Goal: Task Accomplishment & Management: Complete application form

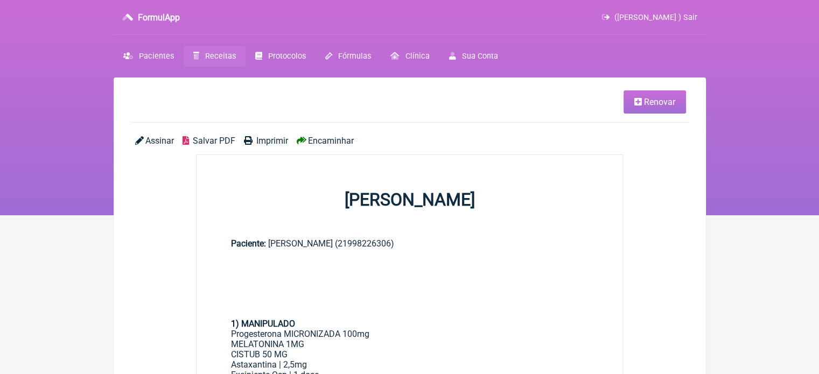
click at [220, 58] on span "Receitas" at bounding box center [220, 56] width 31 height 9
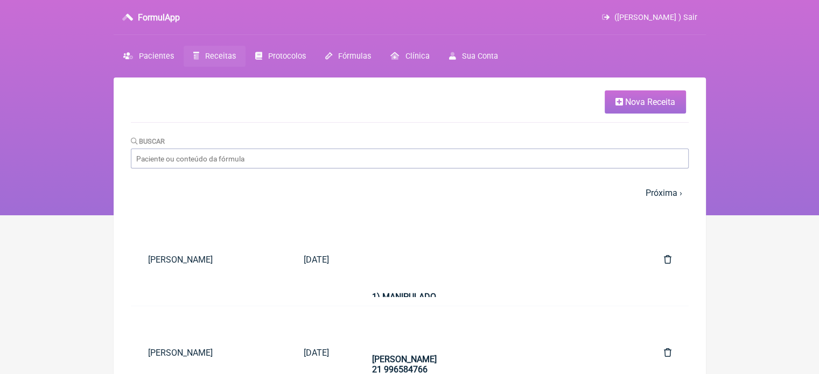
click at [627, 101] on span "Nova Receita" at bounding box center [650, 102] width 50 height 10
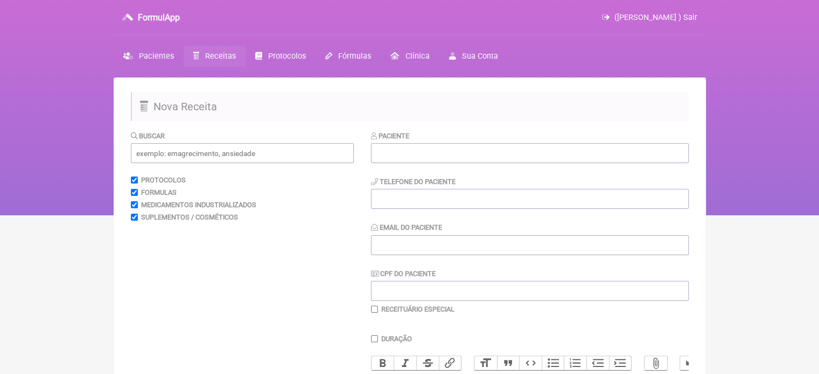
click at [407, 142] on div "Paciente" at bounding box center [530, 146] width 318 height 33
click at [401, 152] on input "text" at bounding box center [530, 153] width 318 height 20
paste input "[PERSON_NAME]"
type input "[PERSON_NAME]"
click at [402, 198] on input "tel" at bounding box center [530, 199] width 318 height 20
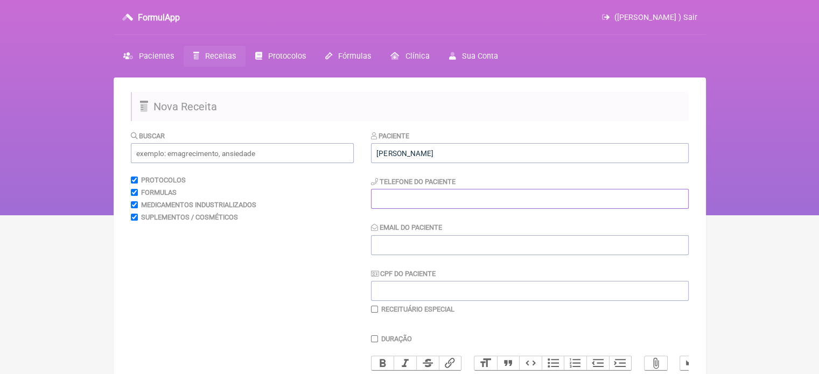
click at [385, 198] on input "tel" at bounding box center [530, 199] width 318 height 20
click at [379, 261] on div "Paciente ROZILDA SANTANA DA FONSECA Telefone do Paciente 21 Email do Paciente C…" at bounding box center [530, 222] width 318 height 184
click at [380, 251] on input "Email do Paciente" at bounding box center [530, 245] width 318 height 20
click at [405, 195] on input "21" at bounding box center [530, 199] width 318 height 20
type input "21999150514"
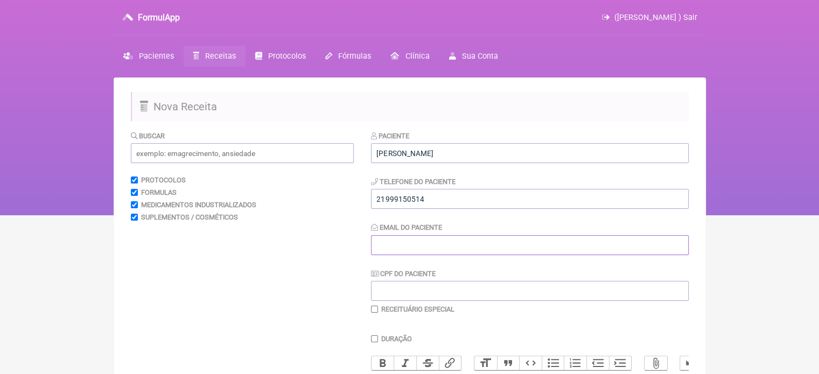
click at [407, 249] on input "Email do Paciente" at bounding box center [530, 245] width 318 height 20
type input "X@X"
click at [254, 146] on input "text" at bounding box center [242, 153] width 223 height 20
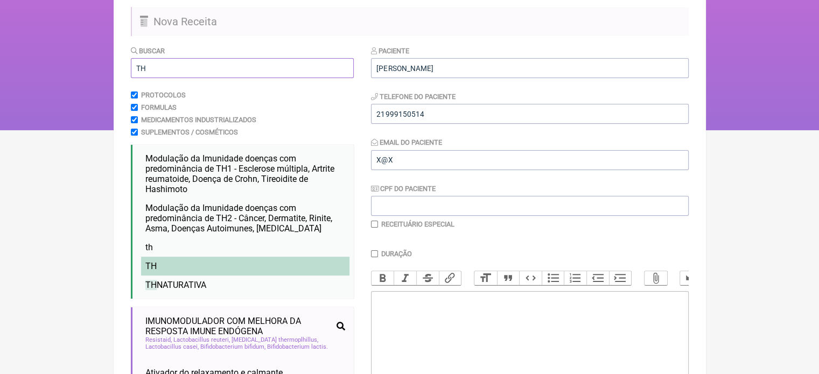
scroll to position [162, 0]
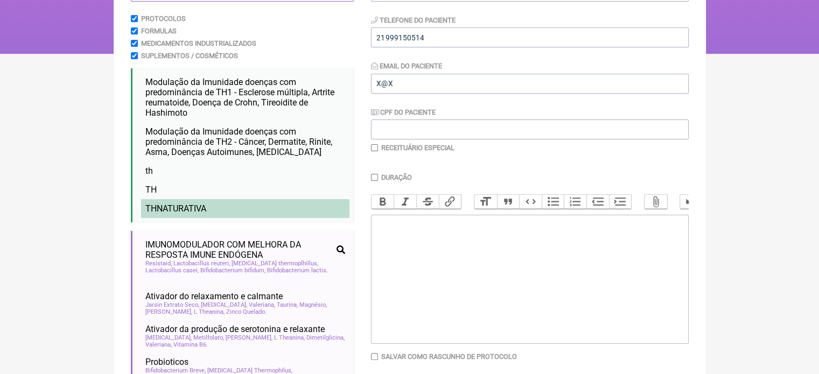
type input "TH"
click at [228, 205] on li "TH NATURATIVA" at bounding box center [245, 208] width 208 height 19
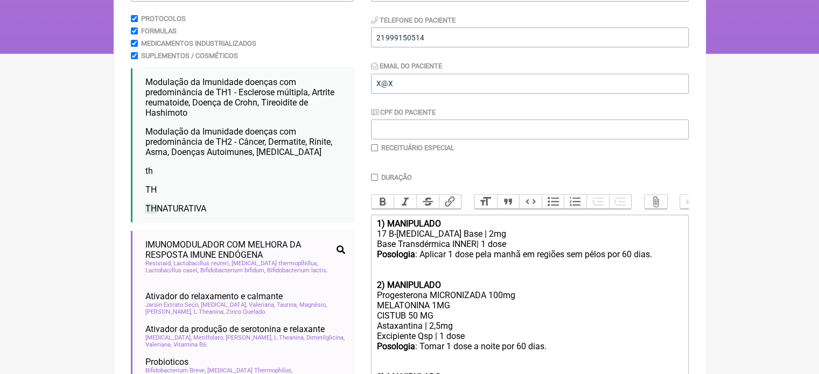
click at [375, 150] on input "checkbox" at bounding box center [374, 147] width 7 height 7
checkbox input "true"
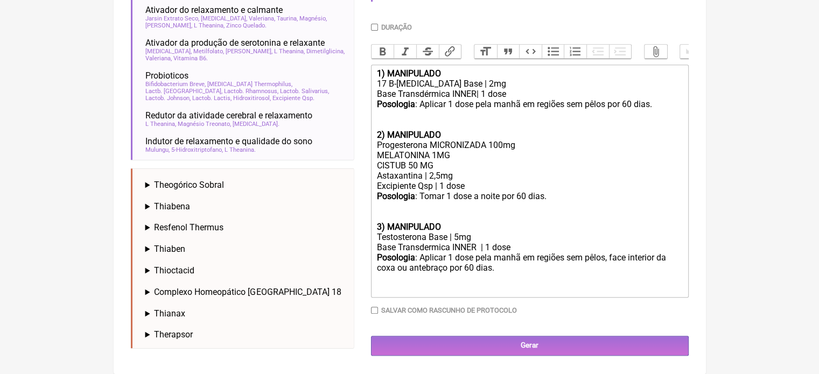
scroll to position [458, 0]
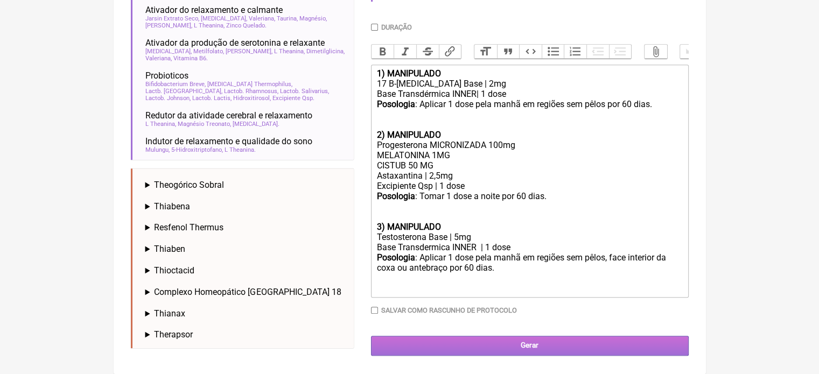
click at [497, 350] on input "Gerar" at bounding box center [530, 346] width 318 height 20
click at [522, 345] on input "Gerar" at bounding box center [530, 346] width 318 height 20
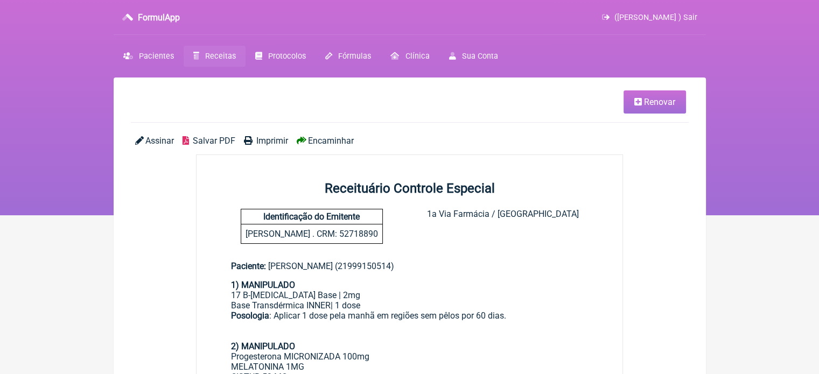
click at [259, 144] on span "Imprimir" at bounding box center [272, 141] width 32 height 10
click at [658, 106] on span "Renovar" at bounding box center [659, 102] width 31 height 10
click at [646, 104] on span "Renovar" at bounding box center [659, 102] width 31 height 10
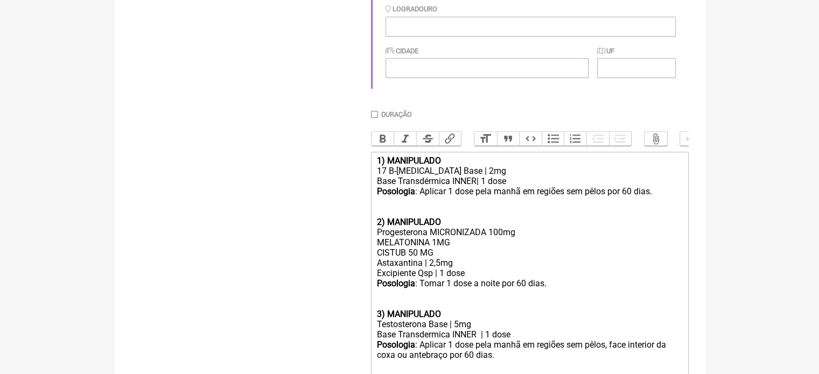
scroll to position [377, 0]
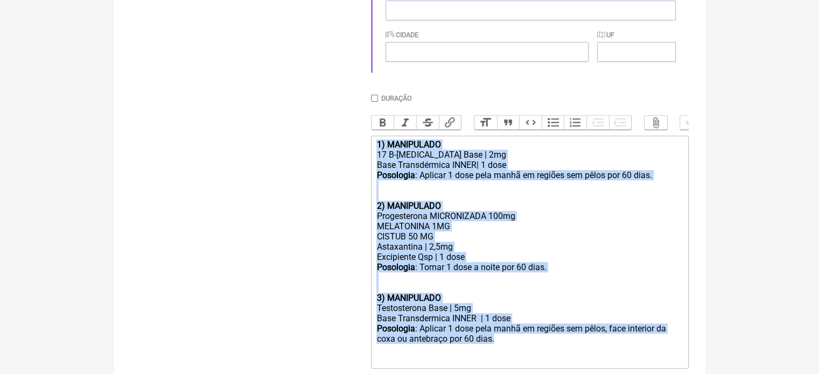
drag, startPoint x: 523, startPoint y: 353, endPoint x: 369, endPoint y: 135, distance: 266.9
click at [370, 135] on form "Buscar Protocolos Formulas Medicamentos Industrializados Suplementos / Cosmétic…" at bounding box center [410, 90] width 558 height 674
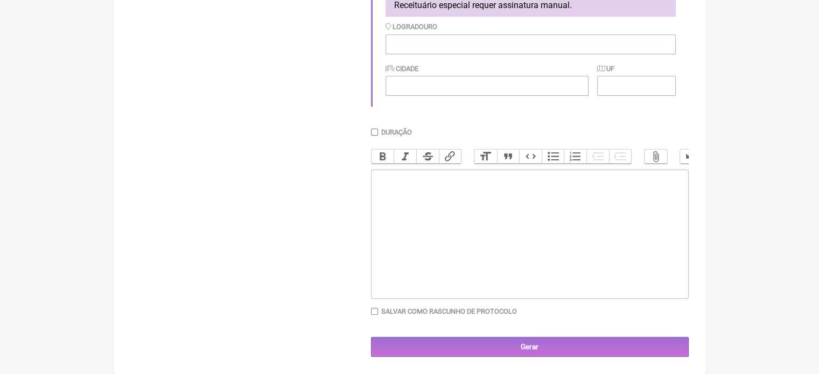
type trix-editor "<div><br><br><br></div>"
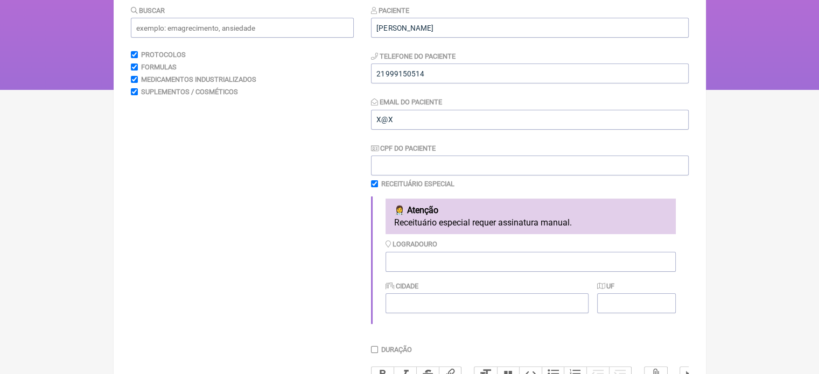
scroll to position [29, 0]
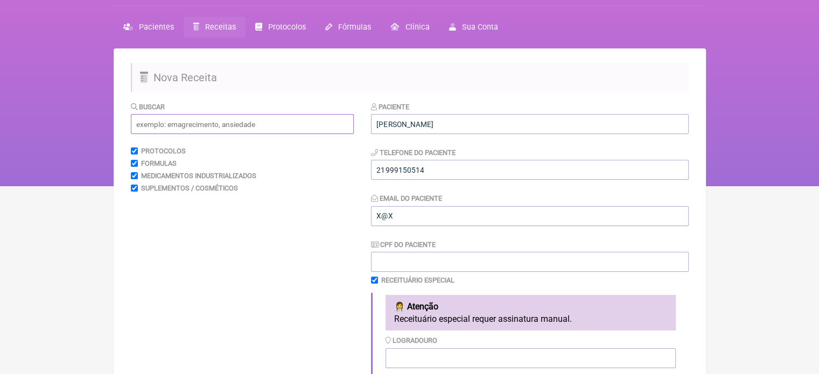
click at [181, 130] on input "text" at bounding box center [242, 124] width 223 height 20
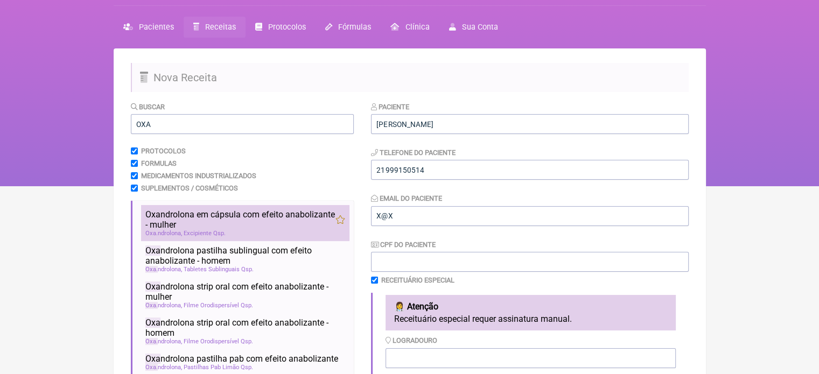
click at [179, 213] on span "Oxa ndrolona em cápsula com efeito anabolizante - mulher" at bounding box center [240, 219] width 190 height 20
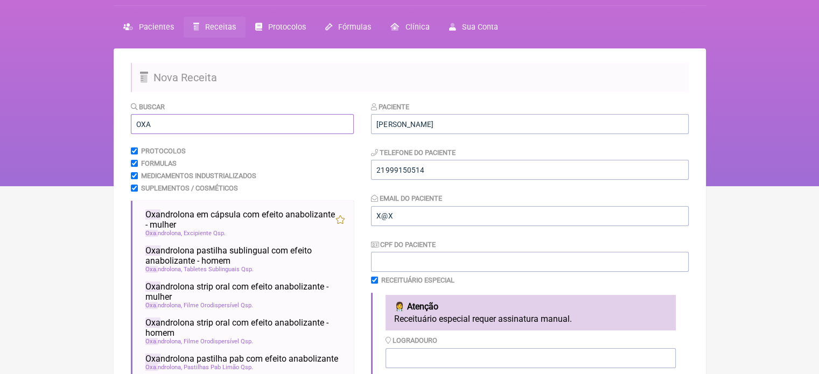
drag, startPoint x: 153, startPoint y: 125, endPoint x: 91, endPoint y: 122, distance: 62.5
click at [94, 124] on div "FormulApp (Flavio Caldas Caetano ) Sair Pacientes Receitas Protocolos Fórmulas …" at bounding box center [409, 78] width 819 height 215
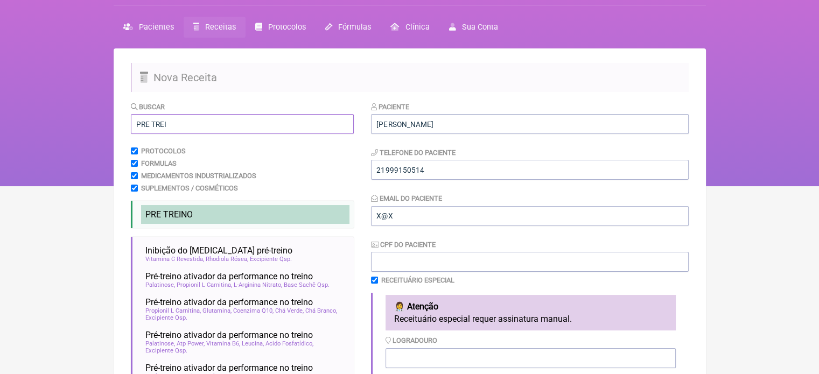
type input "PRE TREI"
click at [166, 217] on span "PRE TREI" at bounding box center [163, 214] width 36 height 10
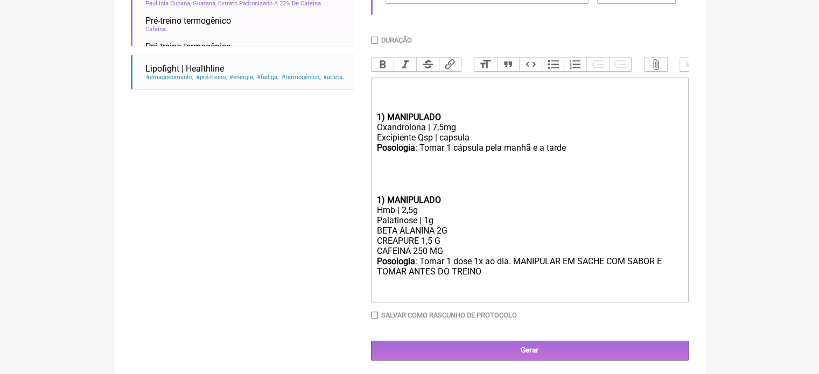
scroll to position [436, 0]
drag, startPoint x: 444, startPoint y: 254, endPoint x: 366, endPoint y: 254, distance: 78.1
click at [366, 254] on form "Buscar PRE TREI Protocolos Formulas Medicamentos Industrializados Suplementos /…" at bounding box center [410, 28] width 558 height 666
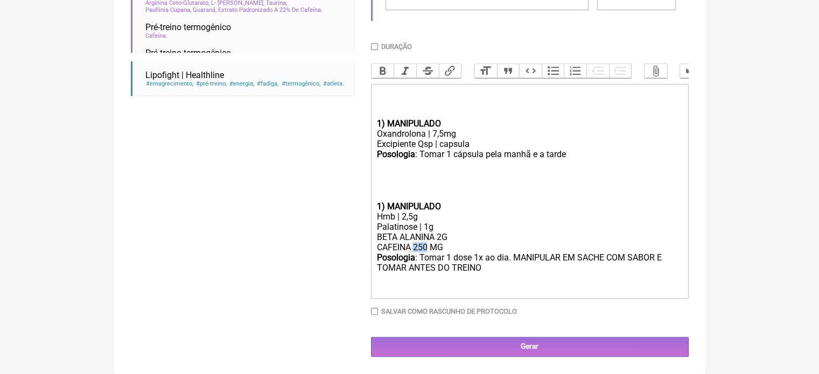
drag, startPoint x: 427, startPoint y: 251, endPoint x: 414, endPoint y: 251, distance: 13.5
click at [414, 251] on div "BETA ALANINA 2G CAFEINA 250 MG" at bounding box center [529, 242] width 306 height 20
drag, startPoint x: 437, startPoint y: 137, endPoint x: 430, endPoint y: 136, distance: 7.1
click at [430, 136] on div "Oxandrolona | 7,5mg" at bounding box center [529, 134] width 306 height 10
drag, startPoint x: 567, startPoint y: 156, endPoint x: 536, endPoint y: 159, distance: 31.4
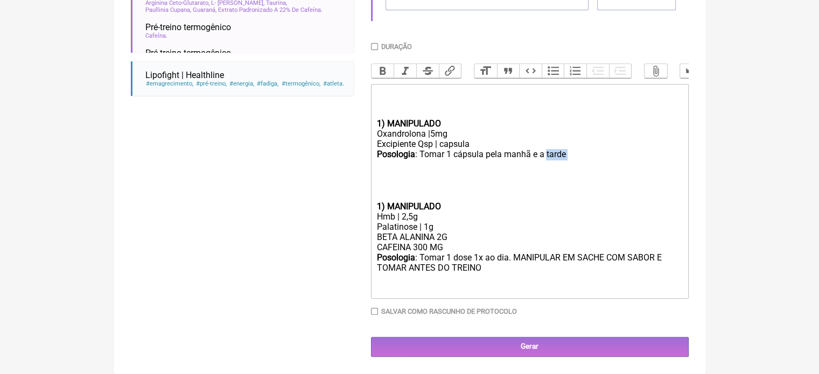
click at [546, 159] on div "Posologia : Tomar 1 cápsula pela manhã e a tarde ㅤ" at bounding box center [529, 160] width 306 height 22
click at [375, 208] on trix-editor "1) MANIPULADO Oxandrolona |5mg Excipiente Qsp | capsula Posologia : Tomar 1 cáp…" at bounding box center [530, 191] width 318 height 215
drag, startPoint x: 501, startPoint y: 281, endPoint x: 513, endPoint y: 275, distance: 13.0
click at [501, 281] on div "Posologia : Tomar 1 dose 1x ao dia. MANIPULAR EM SACHE COM SABOR E TOMAR ANTES …" at bounding box center [529, 274] width 306 height 42
type trix-editor "<div><br><br><br></div><div><strong>1) MANIPULADO</strong></div><div>Oxandrolon…"
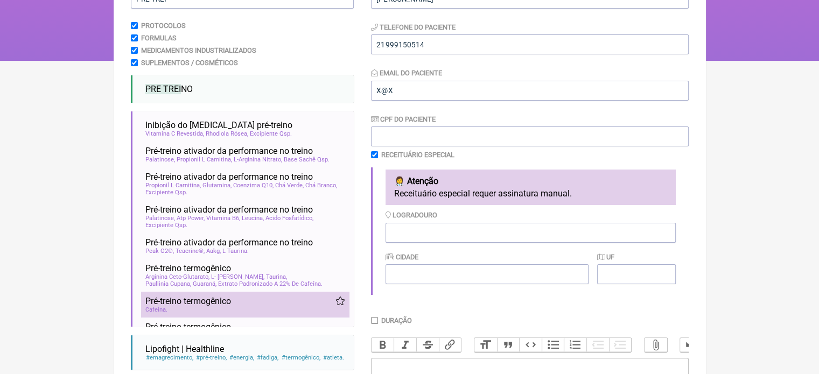
scroll to position [59, 0]
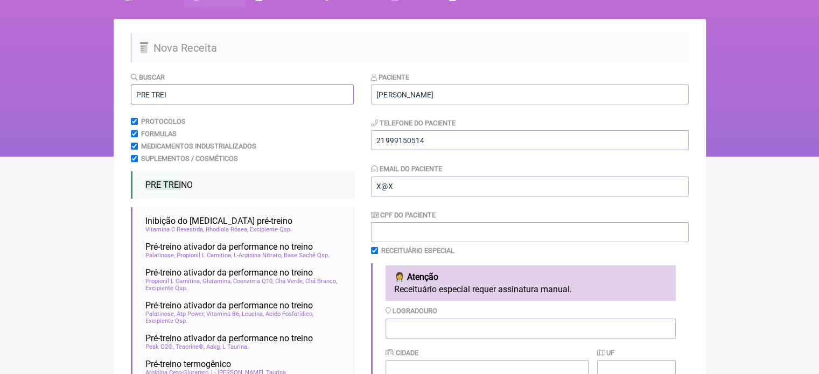
drag, startPoint x: 169, startPoint y: 98, endPoint x: 94, endPoint y: 105, distance: 74.6
click at [94, 105] on div "FormulApp (Flavio Caldas Caetano ) Sair Pacientes Receitas Protocolos Fórmulas …" at bounding box center [409, 48] width 819 height 215
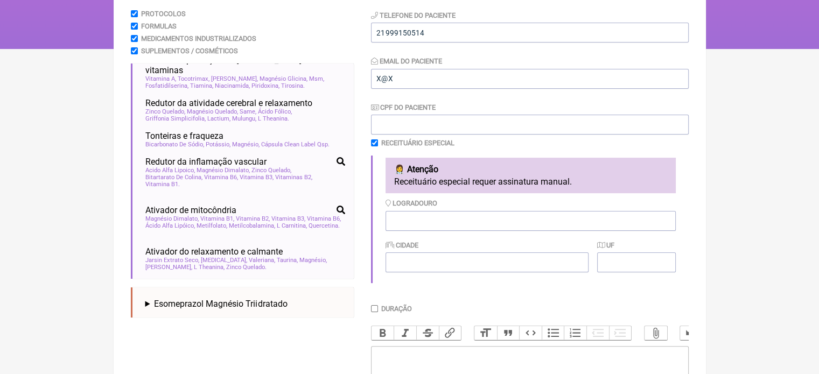
scroll to position [129, 0]
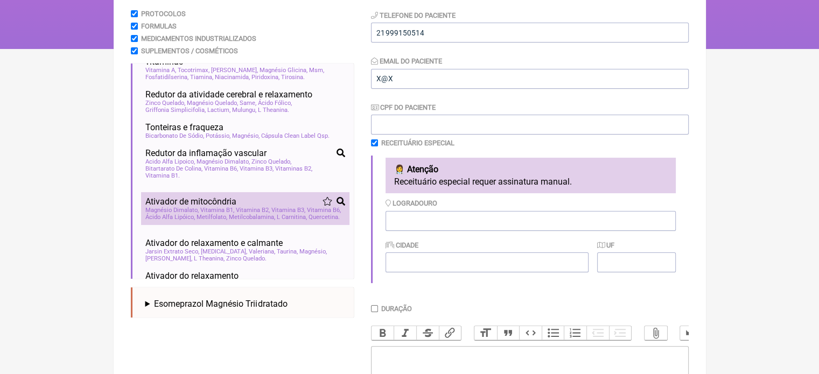
type input "MAGNESIO"
click at [276, 207] on span "Vitamina B3" at bounding box center [288, 210] width 34 height 7
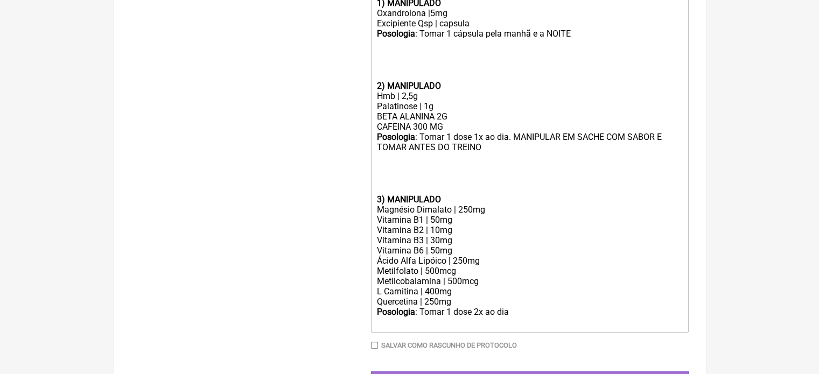
scroll to position [548, 0]
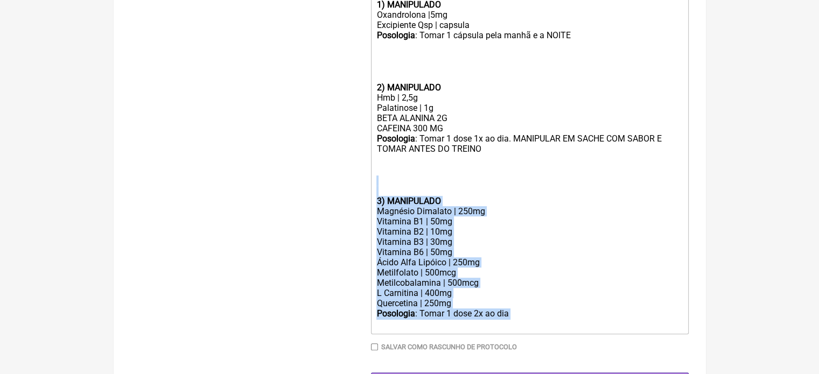
drag, startPoint x: 518, startPoint y: 327, endPoint x: 366, endPoint y: 202, distance: 197.0
drag, startPoint x: 517, startPoint y: 333, endPoint x: 353, endPoint y: 211, distance: 205.1
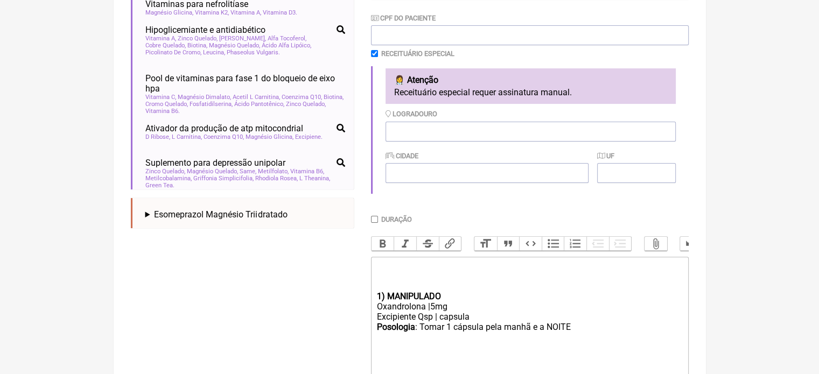
scroll to position [366, 0]
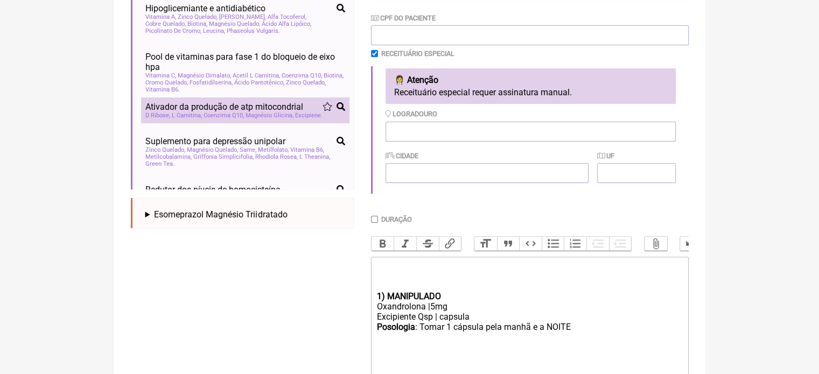
click at [250, 118] on span "Magnésio Glicina" at bounding box center [270, 115] width 48 height 7
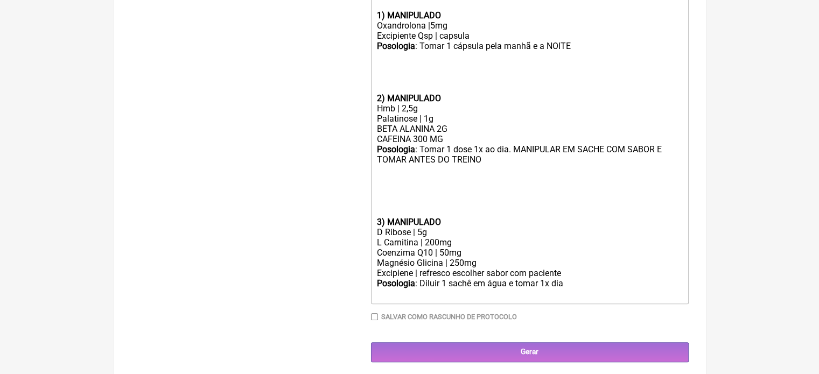
scroll to position [544, 0]
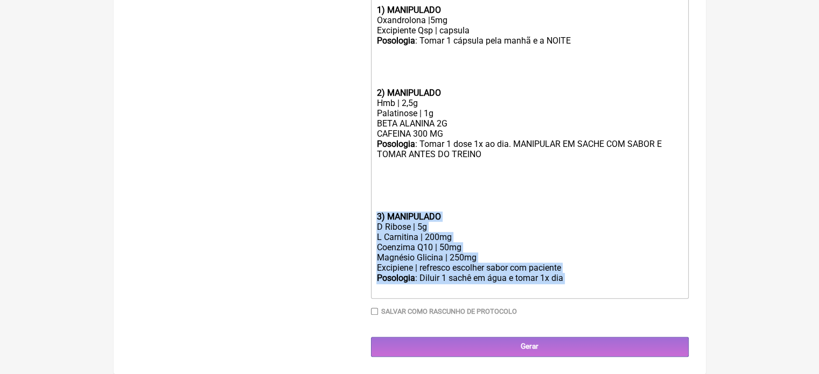
drag, startPoint x: 571, startPoint y: 291, endPoint x: 368, endPoint y: 228, distance: 212.6
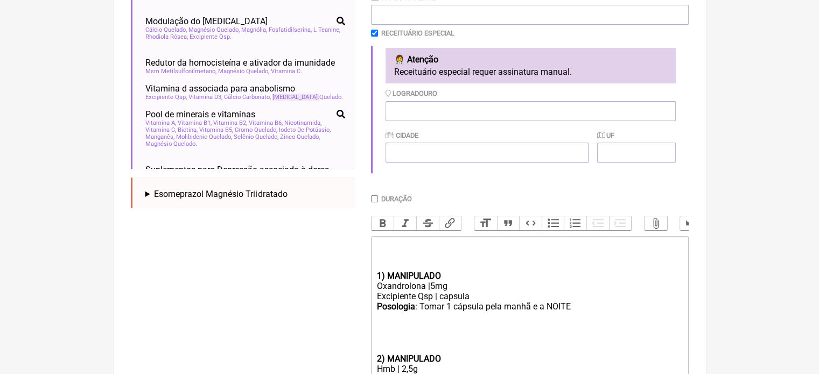
scroll to position [568, 0]
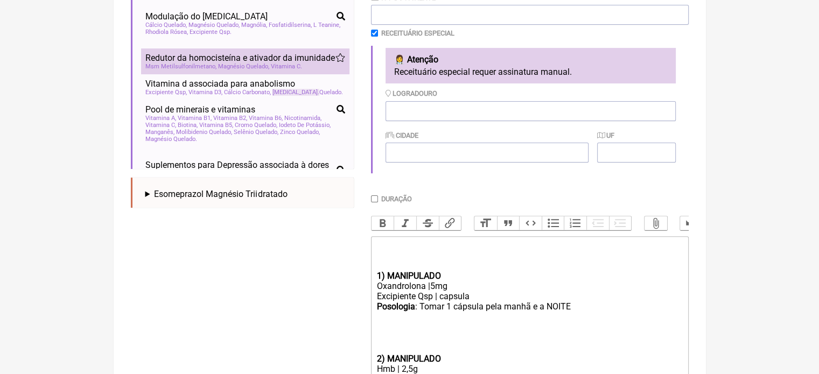
click at [256, 63] on span "Redutor da homocisteína e ativador da imunidade" at bounding box center [240, 58] width 190 height 10
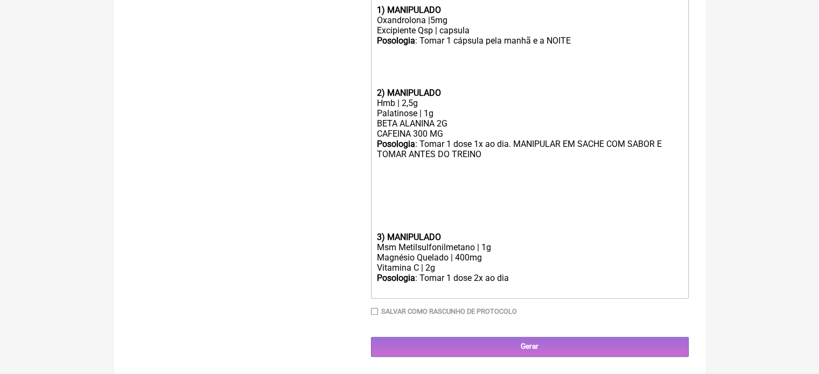
scroll to position [555, 0]
drag, startPoint x: 500, startPoint y: 247, endPoint x: 390, endPoint y: 159, distance: 141.0
click at [521, 246] on div "Msm Metilsulfonilmetano | 1g" at bounding box center [529, 247] width 306 height 10
click at [493, 246] on div "Msm Metilsulfonilmetano | 1g" at bounding box center [529, 247] width 306 height 10
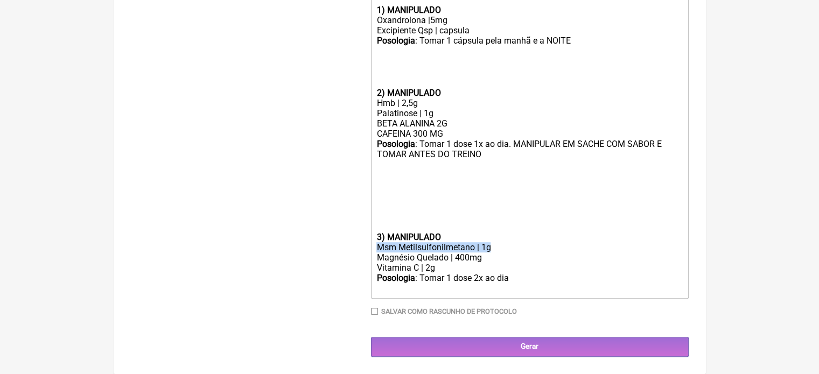
drag, startPoint x: 494, startPoint y: 251, endPoint x: 356, endPoint y: 250, distance: 137.9
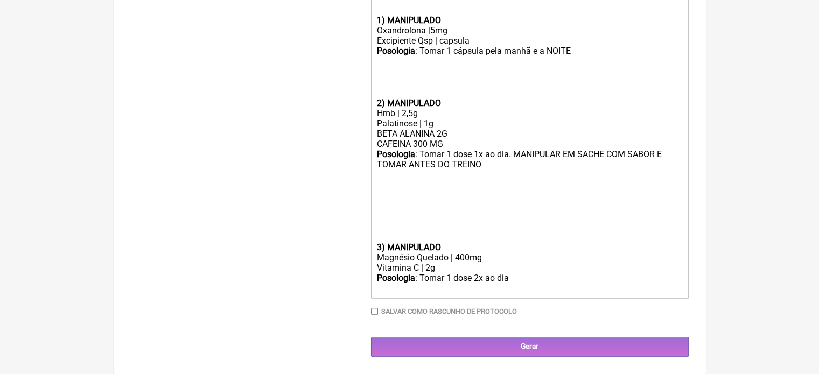
click at [375, 245] on trix-editor "1) MANIPULADO Oxandrolona |5mg Excipiente Qsp | capsula Posologia : Tomar 1 cáp…" at bounding box center [530, 140] width 318 height 318
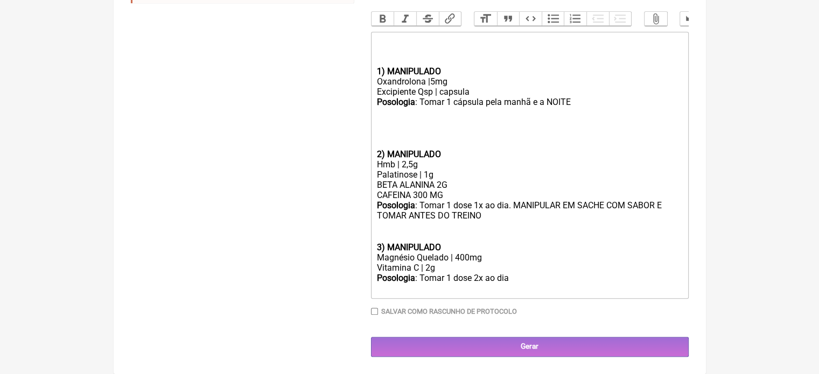
scroll to position [493, 0]
drag, startPoint x: 433, startPoint y: 268, endPoint x: 425, endPoint y: 268, distance: 7.6
click at [425, 268] on div "Vitamina C | 2g" at bounding box center [529, 268] width 306 height 10
click at [455, 256] on div "Magnésio Quelado | 400mg" at bounding box center [529, 258] width 306 height 10
drag, startPoint x: 511, startPoint y: 280, endPoint x: 475, endPoint y: 280, distance: 35.5
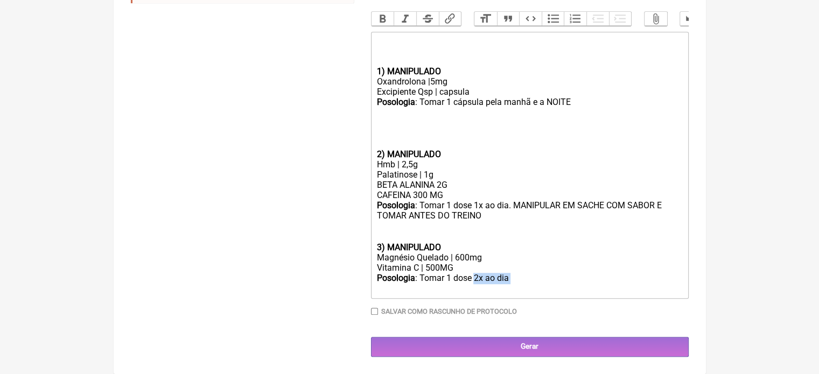
click at [475, 280] on div "Posologia : Tomar 1 dose 2x ao dia ㅤ" at bounding box center [529, 284] width 306 height 22
click at [456, 257] on div "Magnésio Quelado | 600mg" at bounding box center [529, 258] width 306 height 10
type trix-editor "<div><br><br><br></div><div><strong>1) MANIPULADO</strong></div><div>Oxandrolon…"
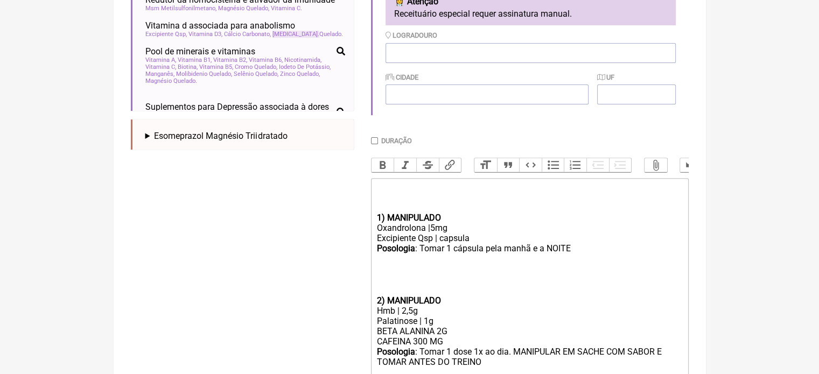
scroll to position [332, 0]
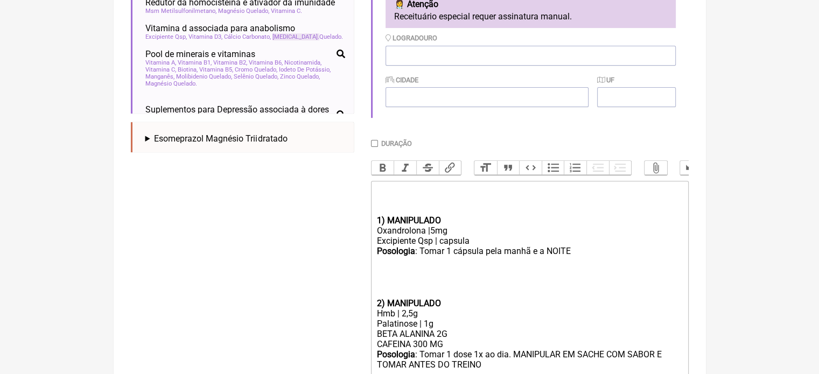
click at [376, 144] on input "Duração" at bounding box center [374, 143] width 7 height 7
checkbox input "true"
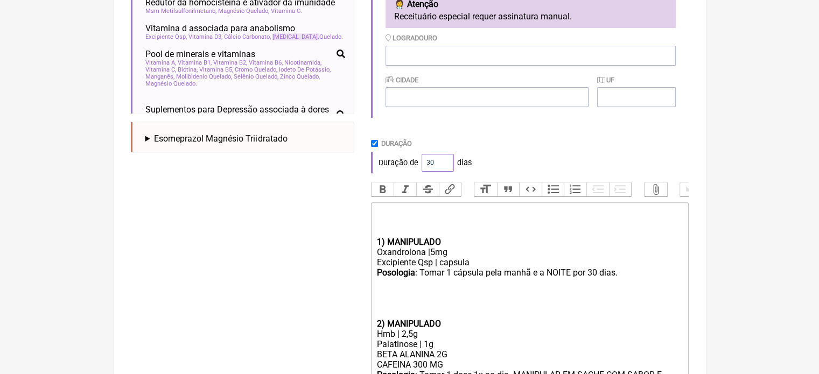
drag, startPoint x: 435, startPoint y: 163, endPoint x: 414, endPoint y: 167, distance: 21.9
click at [414, 167] on div "Duração de 30 dias" at bounding box center [530, 163] width 318 height 22
type input "60"
click at [508, 159] on div "Duração de 60 dias" at bounding box center [530, 163] width 318 height 22
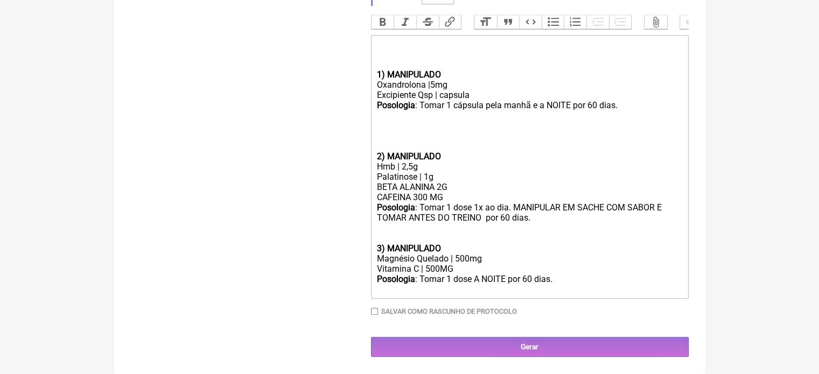
scroll to position [512, 0]
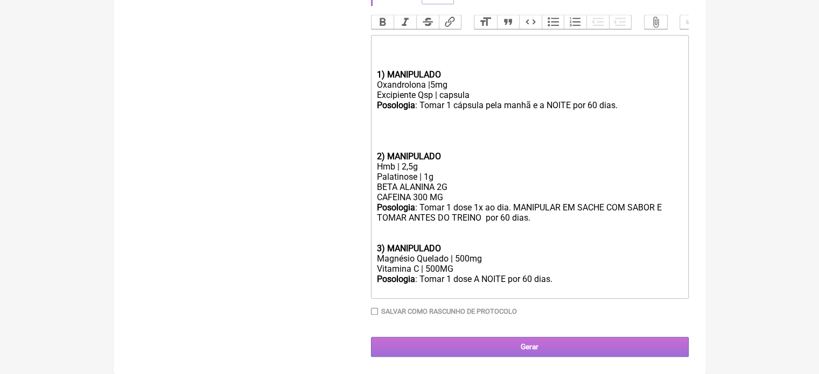
click at [536, 348] on input "Gerar" at bounding box center [530, 347] width 318 height 20
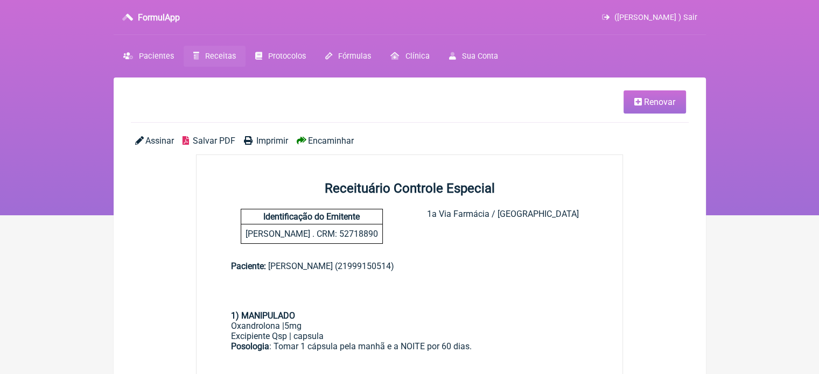
click at [261, 139] on span "Imprimir" at bounding box center [272, 141] width 32 height 10
click at [651, 93] on link "Renovar" at bounding box center [655, 101] width 62 height 23
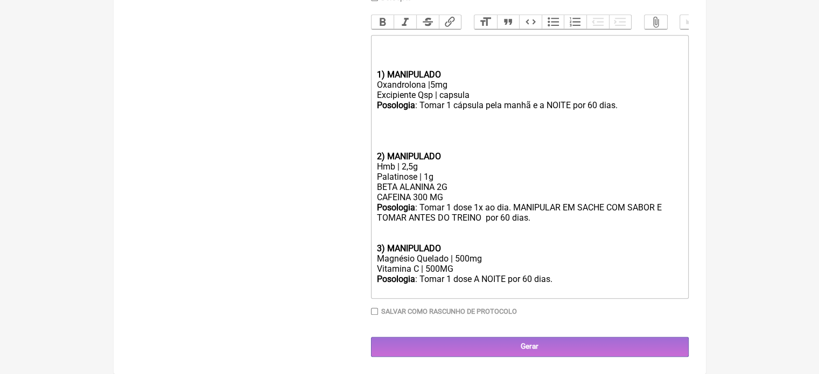
scroll to position [489, 0]
drag, startPoint x: 572, startPoint y: 273, endPoint x: 376, endPoint y: 66, distance: 285.3
click at [376, 66] on trix-editor "1) MANIPULADO Oxandrolona |5mg Excipiente Qsp | capsula Posologia : Tomar 1 cáp…" at bounding box center [530, 167] width 318 height 264
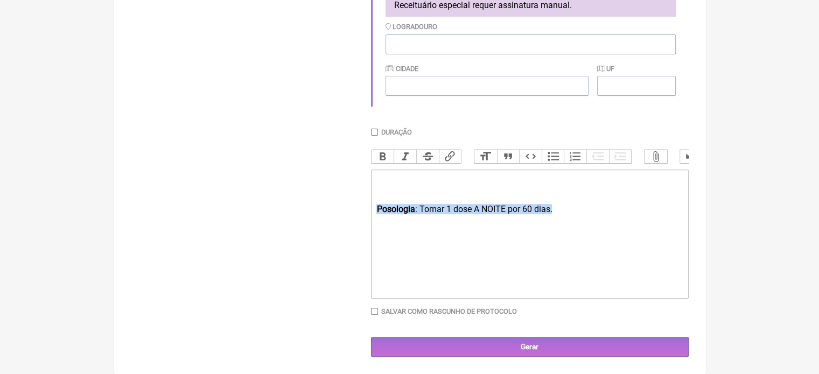
drag, startPoint x: 498, startPoint y: 216, endPoint x: 353, endPoint y: 206, distance: 145.7
click at [353, 206] on form "Buscar Protocolos Formulas Medicamentos Industrializados Suplementos / Cosmétic…" at bounding box center [410, 72] width 558 height 570
type trix-editor "<div><br><br><br></div><div><br><br></div>"
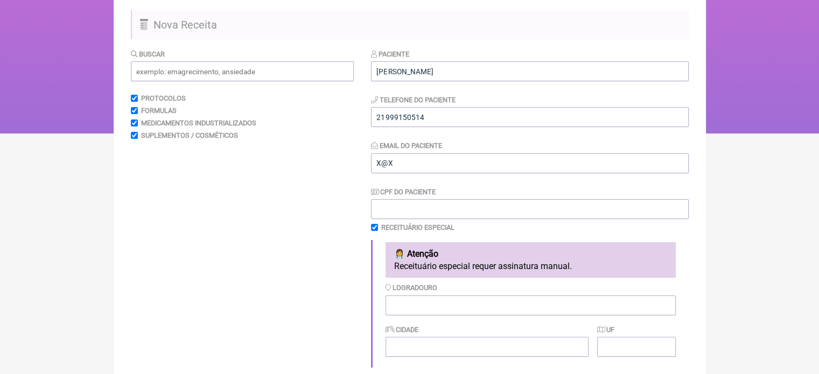
scroll to position [0, 0]
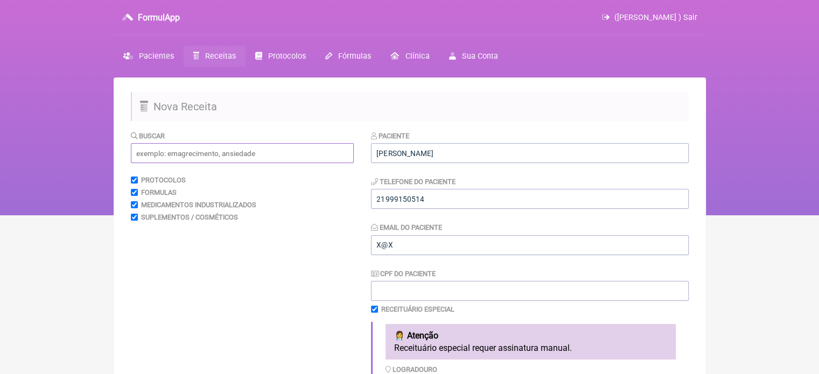
click at [183, 155] on input "text" at bounding box center [242, 153] width 223 height 20
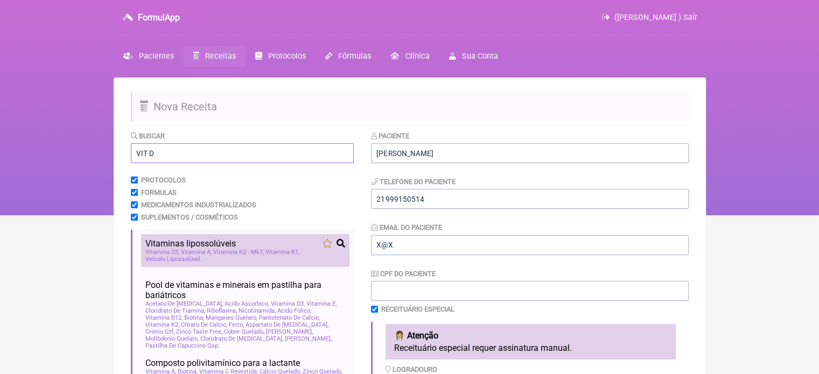
type input "VIT D"
click at [210, 243] on span "Vitaminas lipossolúveis" at bounding box center [190, 244] width 90 height 10
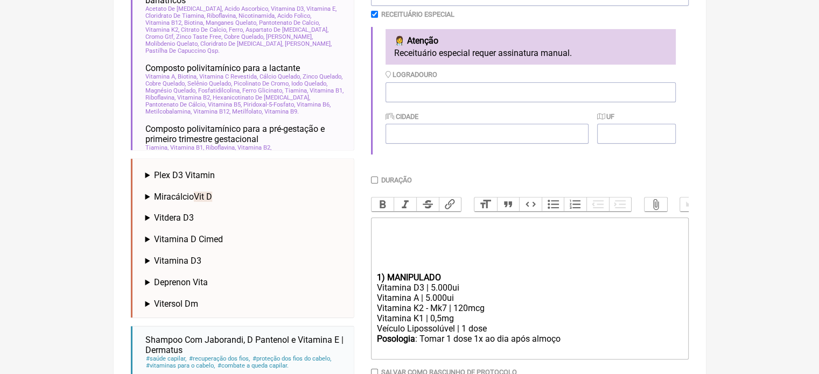
scroll to position [340, 0]
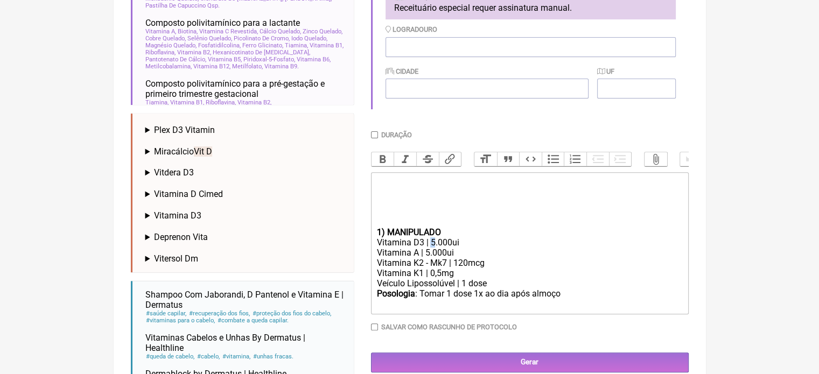
click at [431, 248] on div "Vitamina D3 | 5.000ui" at bounding box center [529, 242] width 306 height 10
click at [427, 258] on div "Vitamina A | 5.000ui" at bounding box center [529, 253] width 306 height 10
type trix-editor "<div><br><br><br></div><div><br><br></div><div><strong>1) MANIPULADO</strong></…"
click at [372, 135] on input "Duração" at bounding box center [374, 134] width 7 height 7
checkbox input "true"
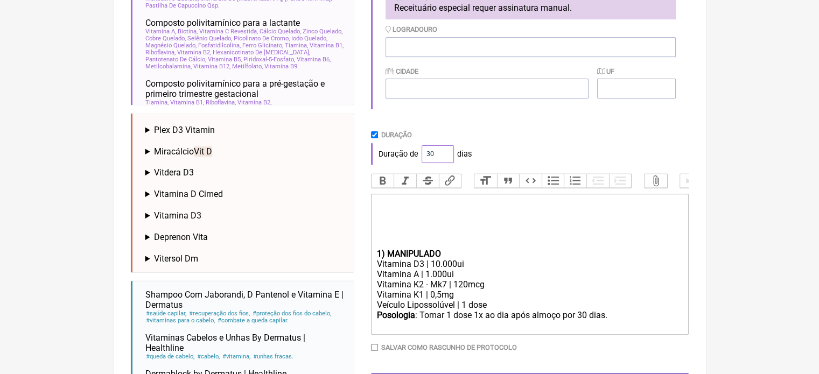
drag, startPoint x: 432, startPoint y: 155, endPoint x: 416, endPoint y: 155, distance: 16.2
click at [416, 155] on div "Duração de 30 dias" at bounding box center [530, 154] width 318 height 22
type input "60"
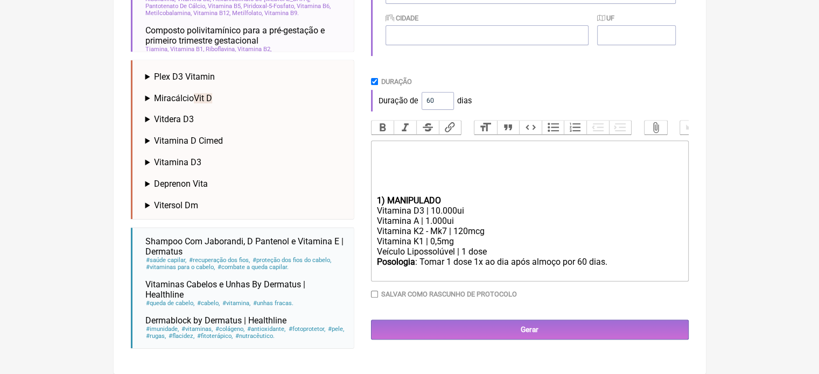
scroll to position [396, 0]
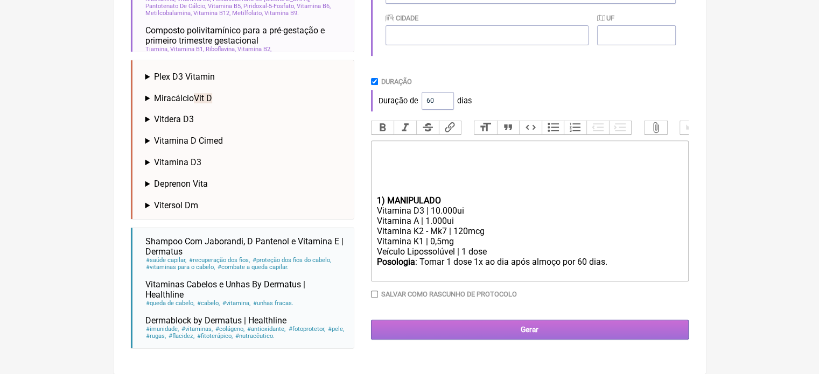
click at [478, 332] on input "Gerar" at bounding box center [530, 330] width 318 height 20
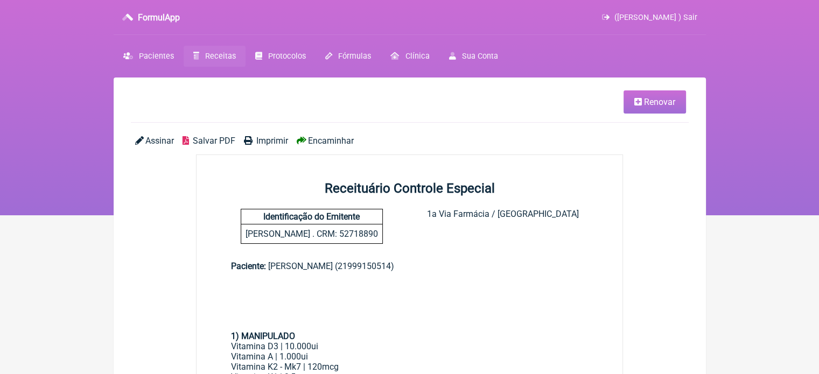
click at [262, 139] on span "Imprimir" at bounding box center [272, 141] width 32 height 10
